Goal: Complete application form: Complete application form

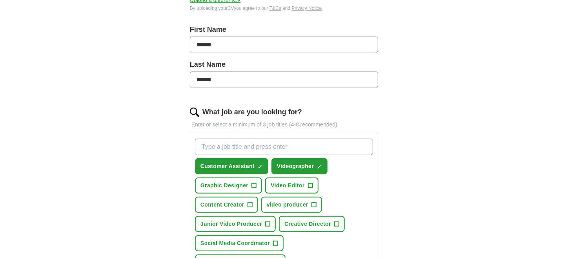
scroll to position [196, 0]
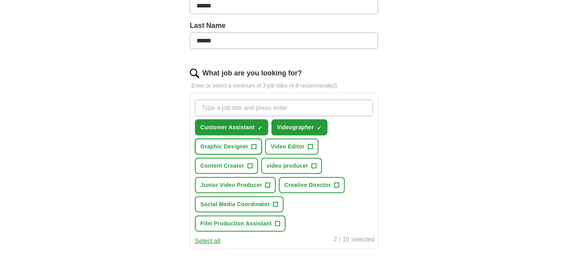
click at [254, 145] on span "+" at bounding box center [254, 147] width 5 height 6
click at [308, 144] on span "+" at bounding box center [310, 147] width 5 height 6
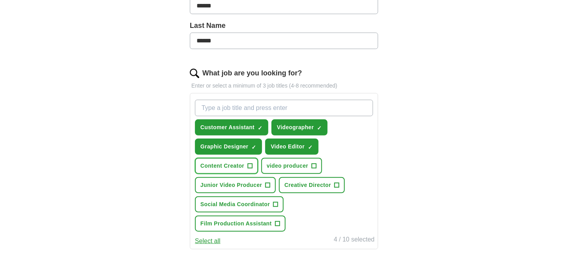
click at [251, 164] on span "+" at bounding box center [250, 166] width 5 height 6
click at [265, 181] on button "Junior Video Producer +" at bounding box center [235, 185] width 81 height 16
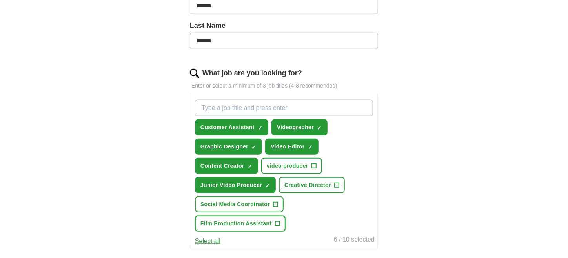
click at [280, 219] on button "Film Production Assistant +" at bounding box center [240, 223] width 91 height 16
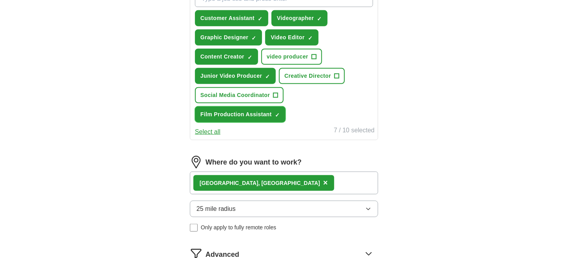
scroll to position [353, 0]
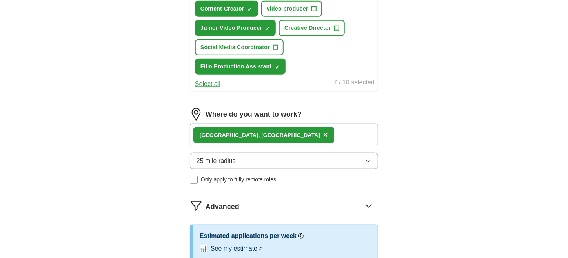
click at [233, 160] on span "25 mile radius" at bounding box center [216, 160] width 39 height 9
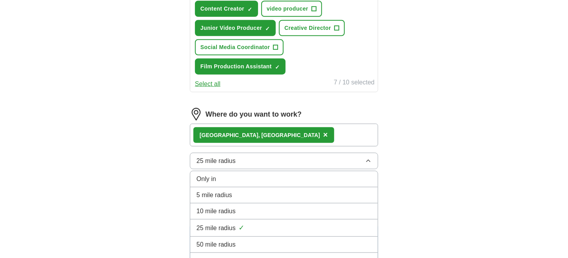
click at [232, 208] on span "10 mile radius" at bounding box center [216, 210] width 39 height 9
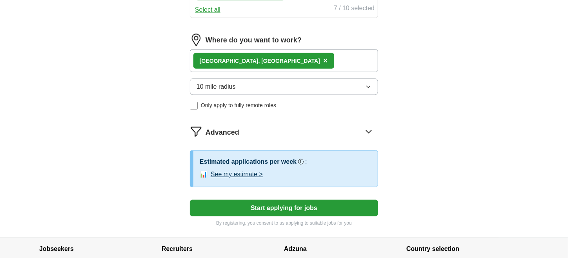
scroll to position [432, 0]
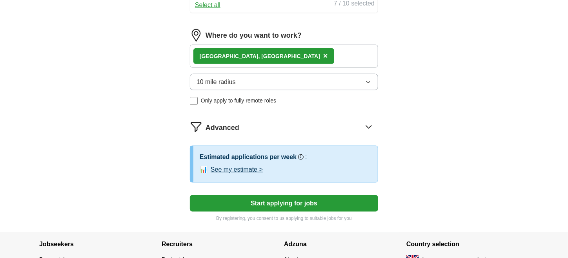
click at [251, 165] on button "See my estimate >" at bounding box center [237, 169] width 52 height 9
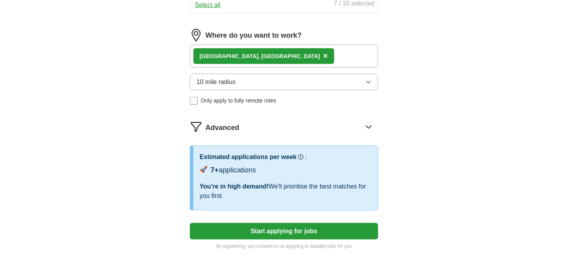
click at [252, 230] on button "Start applying for jobs" at bounding box center [284, 231] width 188 height 16
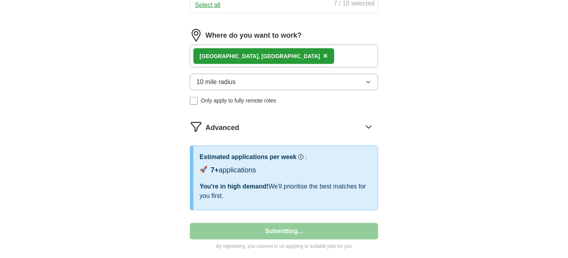
select select "**"
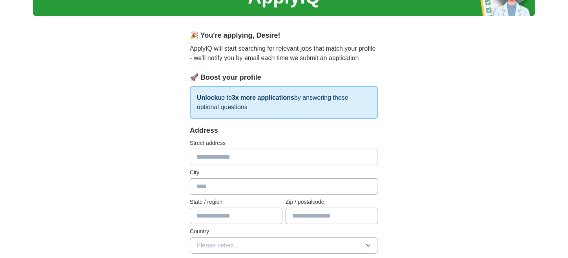
scroll to position [78, 0]
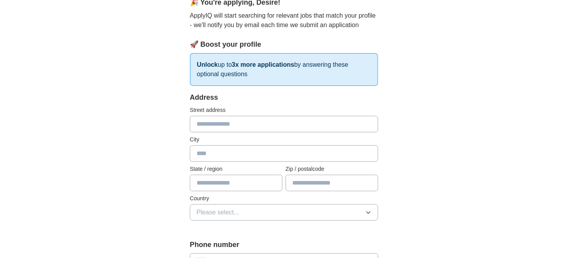
click at [224, 127] on input "text" at bounding box center [284, 124] width 188 height 16
type input "**********"
type input "*******"
type input "**********"
type input "*******"
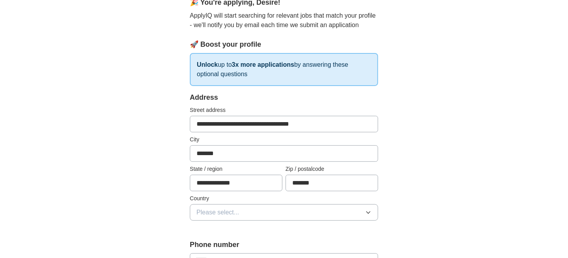
click at [234, 212] on span "Please select..." at bounding box center [218, 212] width 43 height 9
click at [235, 226] on span "[GEOGRAPHIC_DATA]" at bounding box center [230, 230] width 66 height 9
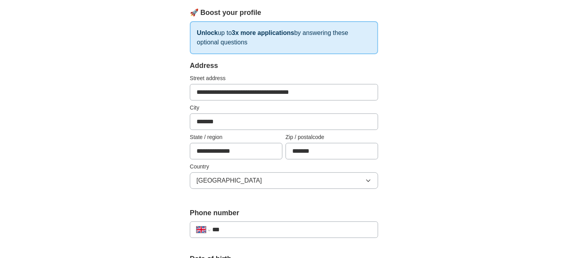
scroll to position [196, 0]
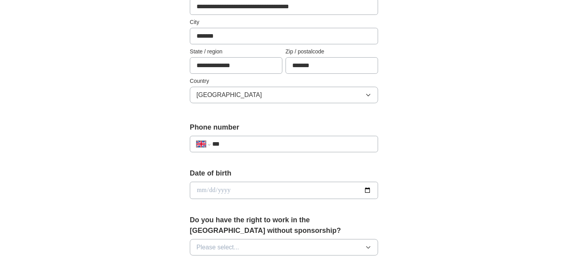
click at [253, 142] on input "***" at bounding box center [291, 143] width 159 height 9
type input "**********"
click at [250, 187] on input "date" at bounding box center [284, 190] width 188 height 17
type input "**********"
click at [211, 190] on input "date" at bounding box center [284, 190] width 188 height 17
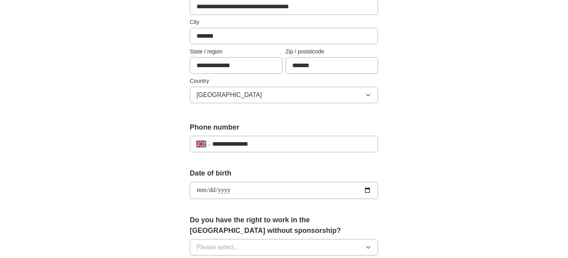
type input "**********"
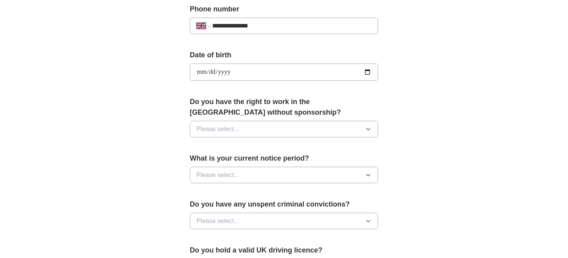
click at [268, 130] on button "Please select..." at bounding box center [284, 129] width 188 height 16
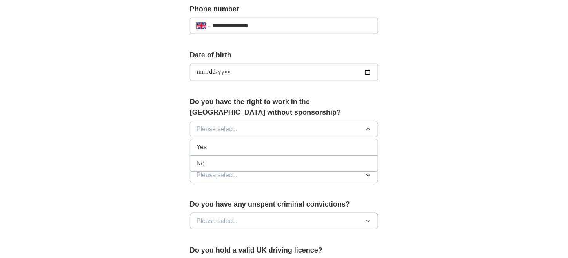
click at [231, 147] on div "Yes" at bounding box center [284, 146] width 175 height 9
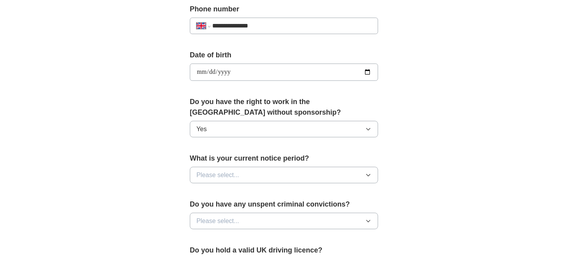
click at [266, 172] on button "Please select..." at bounding box center [284, 175] width 188 height 16
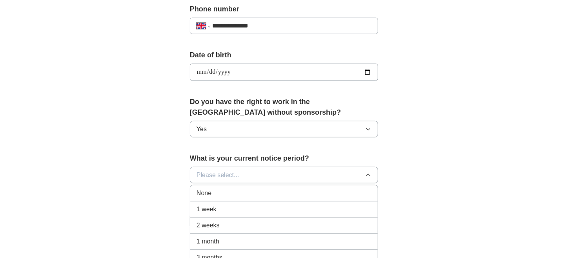
click at [210, 193] on span "None" at bounding box center [204, 192] width 15 height 9
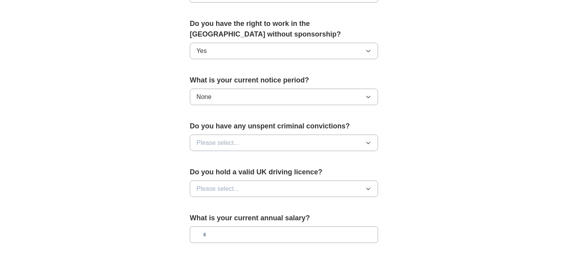
scroll to position [392, 0]
click at [282, 137] on button "Please select..." at bounding box center [284, 142] width 188 height 16
click at [231, 172] on div "No" at bounding box center [284, 176] width 175 height 9
click at [234, 184] on span "Please select..." at bounding box center [218, 188] width 43 height 9
click at [246, 218] on div "No" at bounding box center [284, 222] width 175 height 9
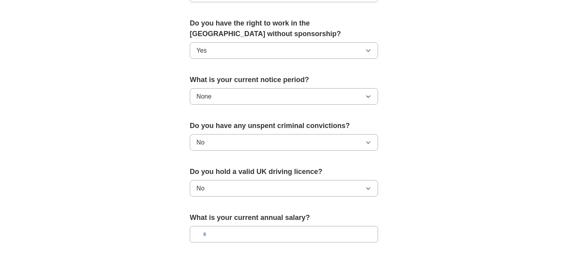
scroll to position [555, 0]
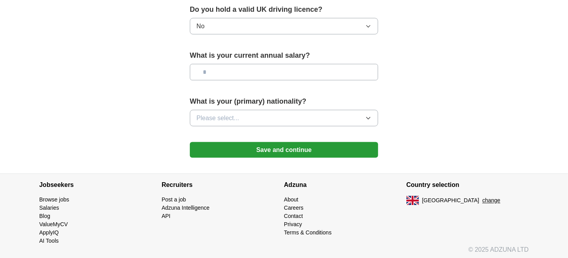
click at [242, 115] on button "Please select..." at bounding box center [284, 118] width 188 height 16
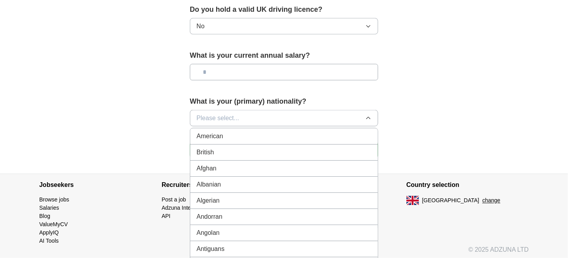
click at [223, 71] on input "text" at bounding box center [284, 72] width 188 height 16
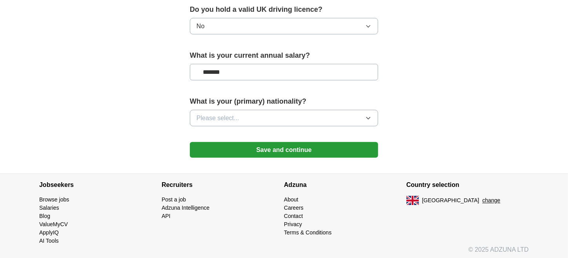
type input "*******"
click at [370, 115] on icon "button" at bounding box center [368, 118] width 6 height 6
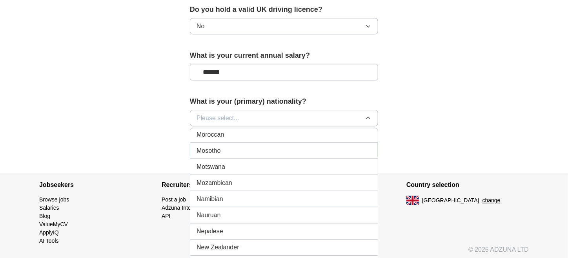
scroll to position [2002, 0]
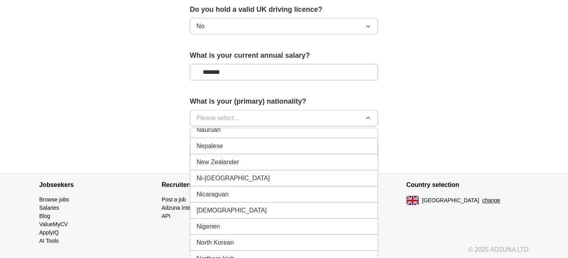
click at [224, 206] on div "Nigerian" at bounding box center [284, 210] width 175 height 9
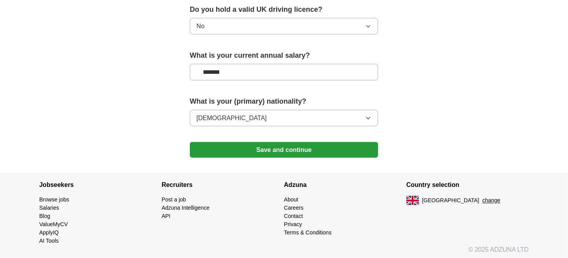
click at [231, 149] on button "Save and continue" at bounding box center [284, 150] width 188 height 16
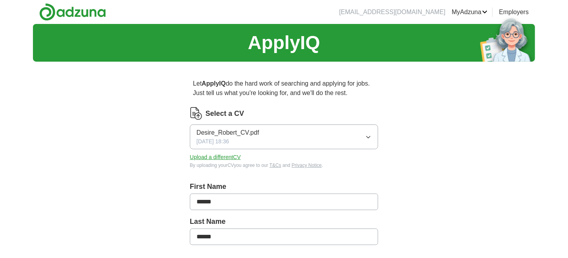
click at [234, 157] on button "Upload a different CV" at bounding box center [215, 157] width 51 height 8
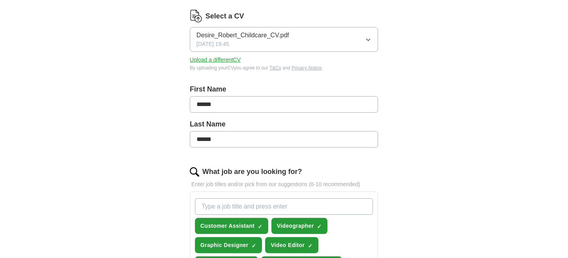
scroll to position [157, 0]
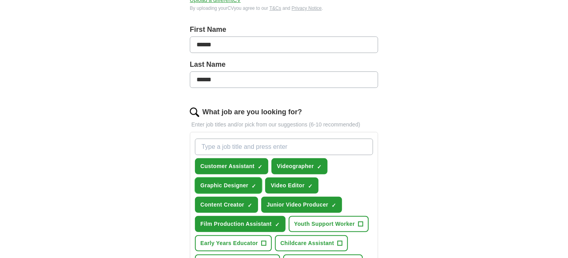
click at [0, 0] on span "×" at bounding box center [0, 0] width 0 height 0
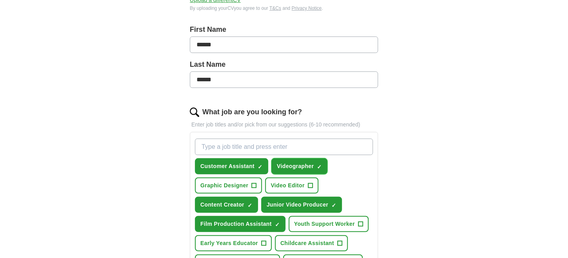
click at [0, 0] on span "×" at bounding box center [0, 0] width 0 height 0
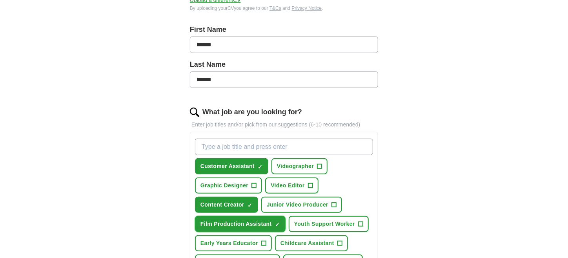
click at [280, 219] on button "Film Production Assistant ✓ ×" at bounding box center [240, 224] width 91 height 16
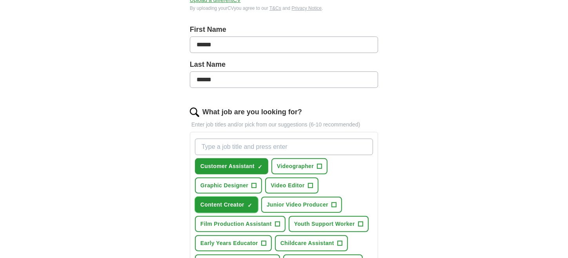
click at [0, 0] on span "×" at bounding box center [0, 0] width 0 height 0
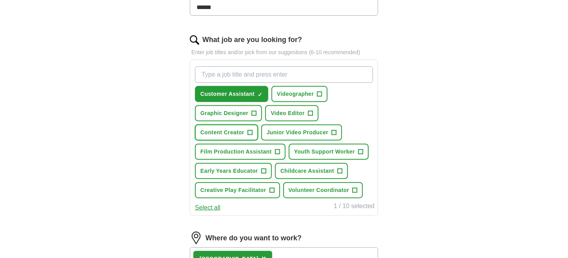
scroll to position [235, 0]
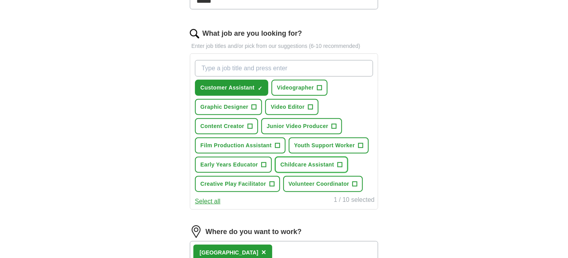
click at [336, 161] on button "Childcare Assistant +" at bounding box center [311, 165] width 73 height 16
click at [360, 142] on span "+" at bounding box center [360, 145] width 5 height 6
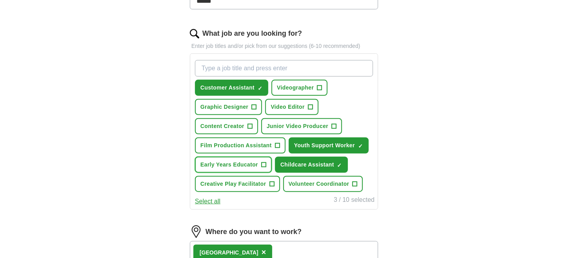
click at [266, 159] on button "Early Years Educator +" at bounding box center [233, 165] width 77 height 16
click at [270, 181] on span "+" at bounding box center [272, 184] width 5 height 6
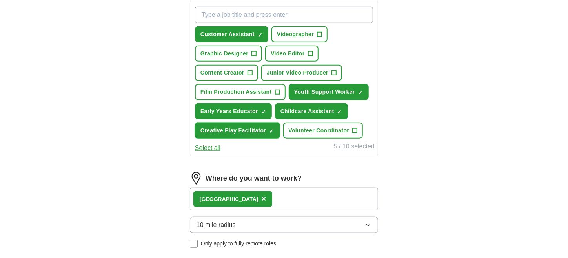
scroll to position [353, 0]
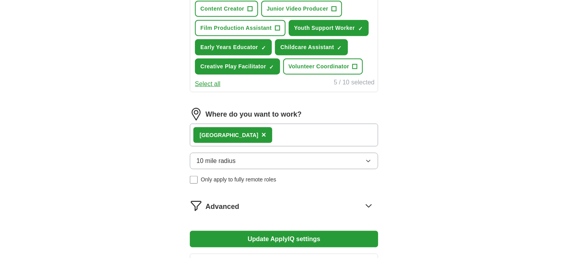
click at [284, 131] on div "London ×" at bounding box center [284, 135] width 188 height 23
click at [269, 131] on div "London ×" at bounding box center [284, 135] width 188 height 23
click at [370, 204] on icon at bounding box center [368, 205] width 5 height 3
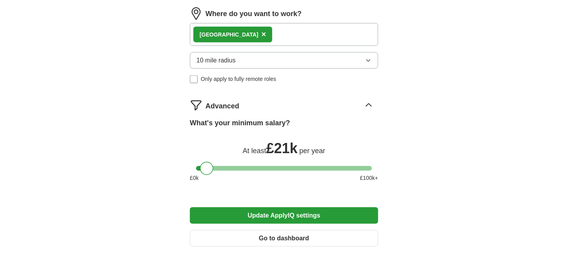
scroll to position [510, 0]
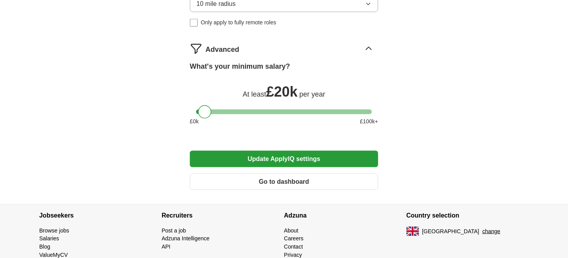
click at [205, 110] on div at bounding box center [204, 111] width 13 height 13
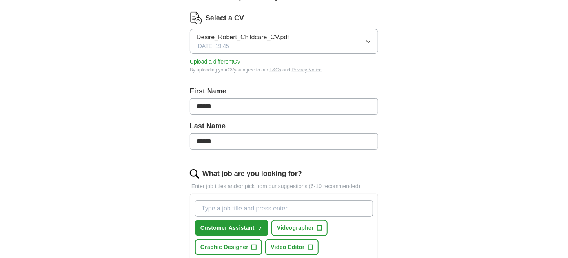
scroll to position [78, 0]
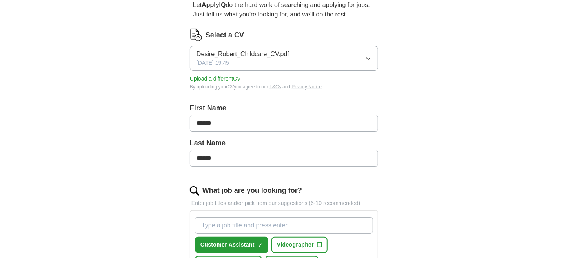
click at [285, 227] on input "What job are you looking for?" at bounding box center [284, 225] width 178 height 16
type input "PLAYWORKER"
click at [286, 226] on input "PLAYWORKER" at bounding box center [284, 225] width 178 height 16
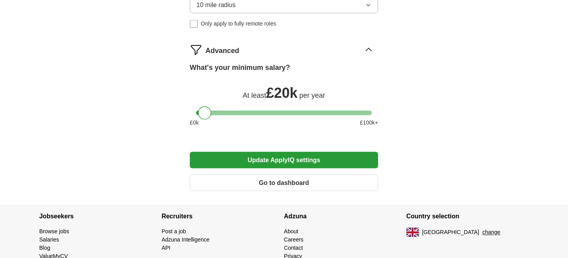
scroll to position [558, 0]
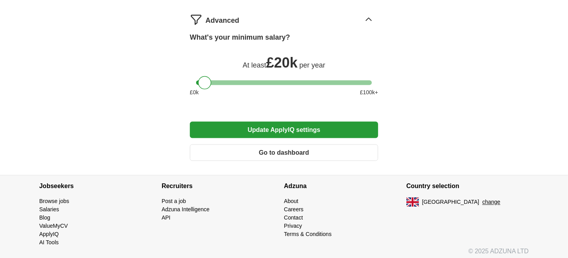
click at [281, 127] on button "Update ApplyIQ settings" at bounding box center [284, 130] width 188 height 16
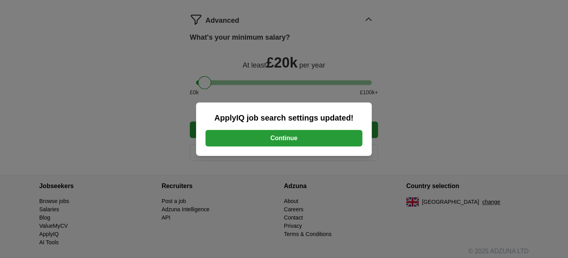
click at [271, 144] on button "Continue" at bounding box center [284, 138] width 157 height 16
